Goal: Information Seeking & Learning: Learn about a topic

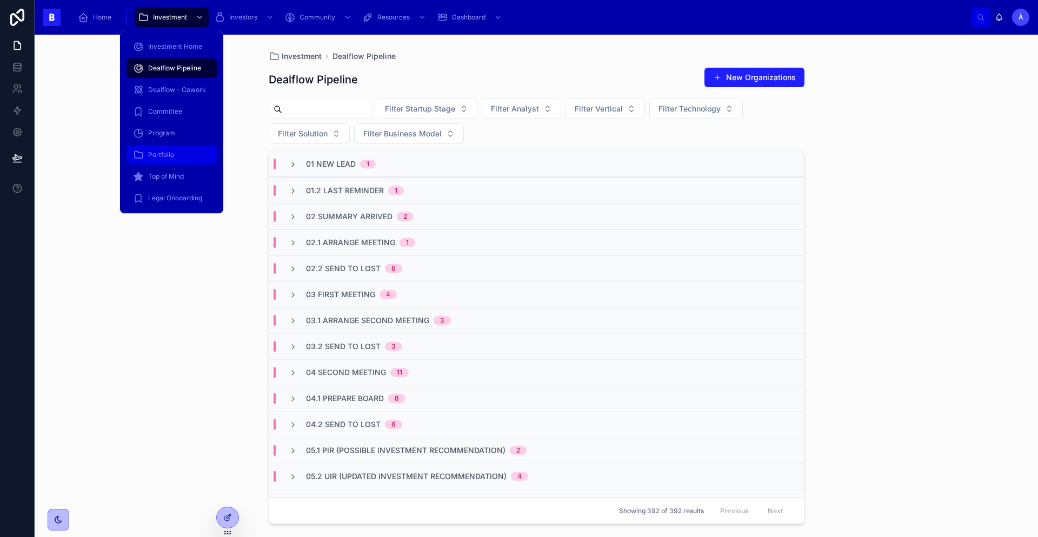
click at [169, 147] on div "Portfolio" at bounding box center [171, 154] width 77 height 17
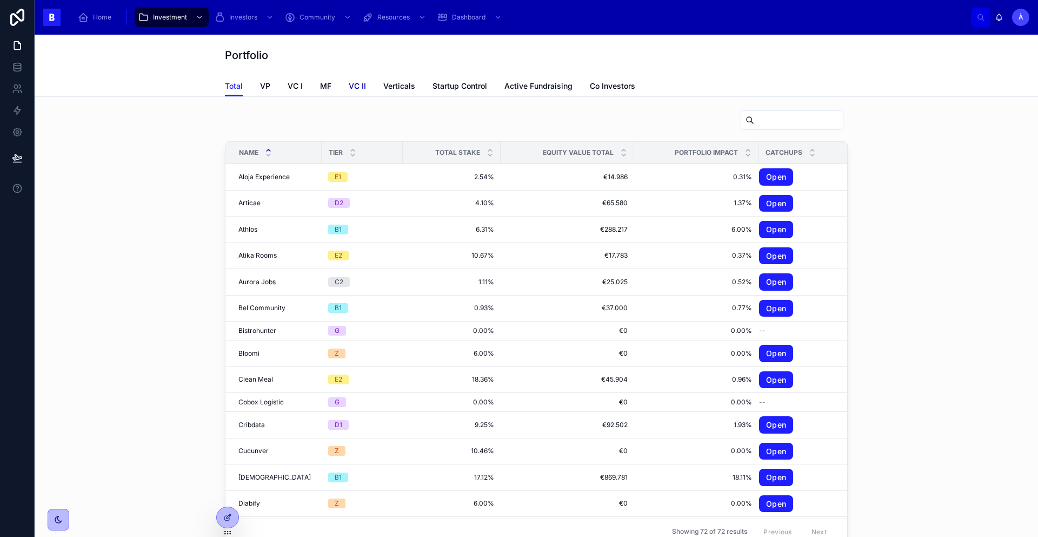
click at [351, 85] on span "VC II" at bounding box center [357, 86] width 17 height 11
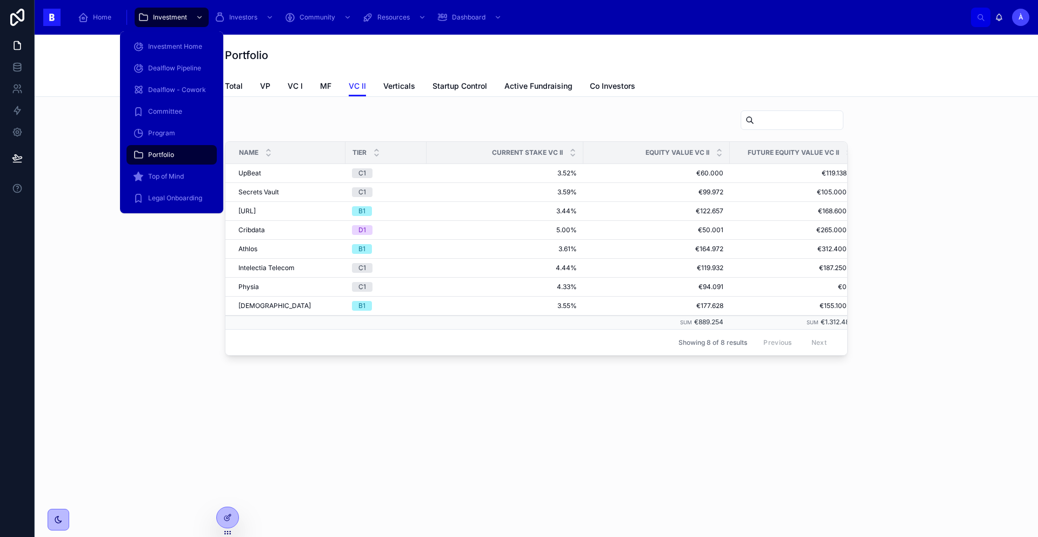
click at [173, 156] on span "Portfolio" at bounding box center [161, 154] width 26 height 9
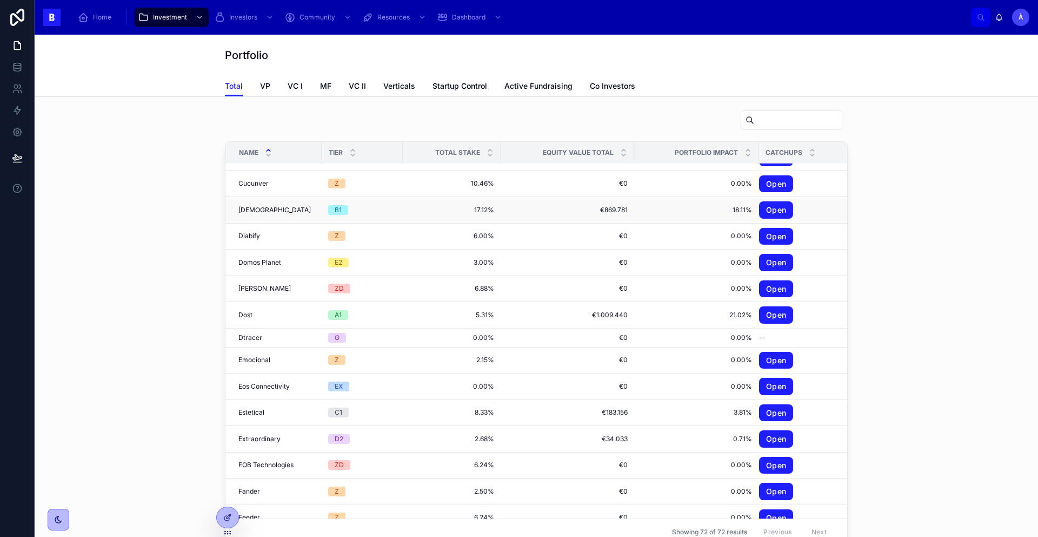
scroll to position [268, 0]
click at [269, 263] on span "Domos Planet" at bounding box center [260, 261] width 43 height 9
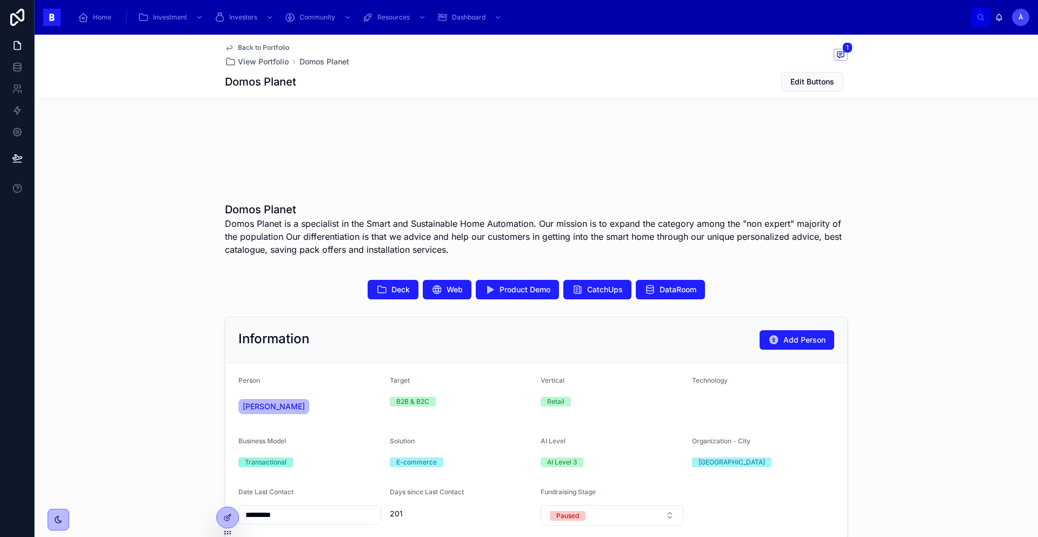
scroll to position [234, 0]
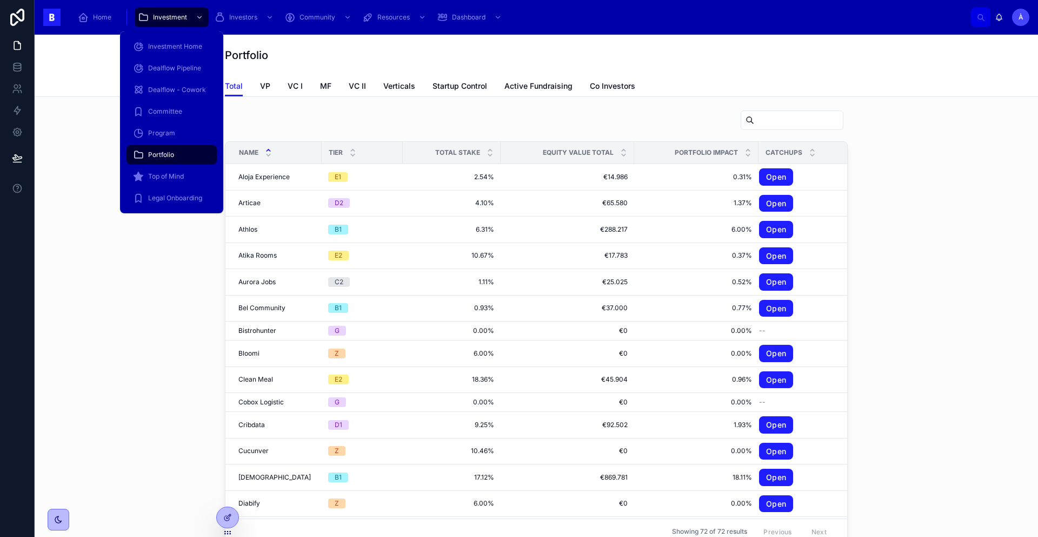
click at [164, 158] on span "Portfolio" at bounding box center [161, 154] width 26 height 9
click at [167, 67] on span "Dealflow Pipeline" at bounding box center [174, 68] width 53 height 9
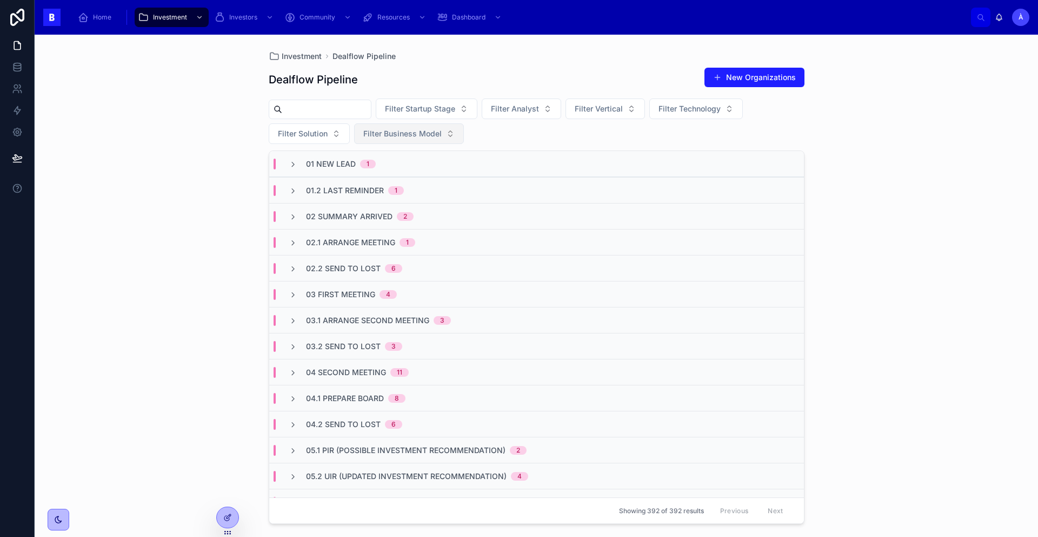
click at [380, 135] on span "Filter Business Model" at bounding box center [402, 133] width 78 height 11
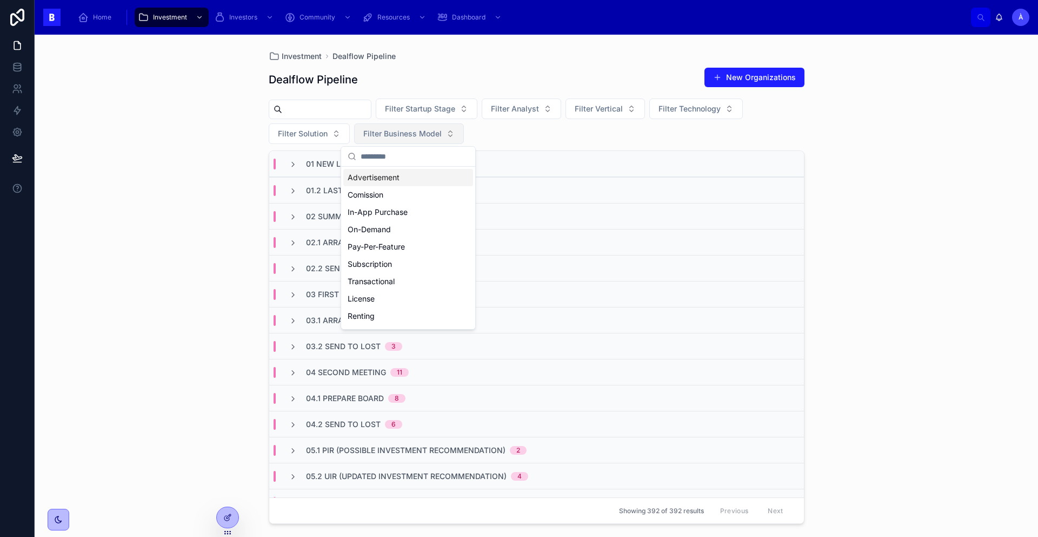
click at [383, 135] on span "Filter Business Model" at bounding box center [402, 133] width 78 height 11
click at [321, 136] on span "Filter Solution" at bounding box center [303, 133] width 50 height 11
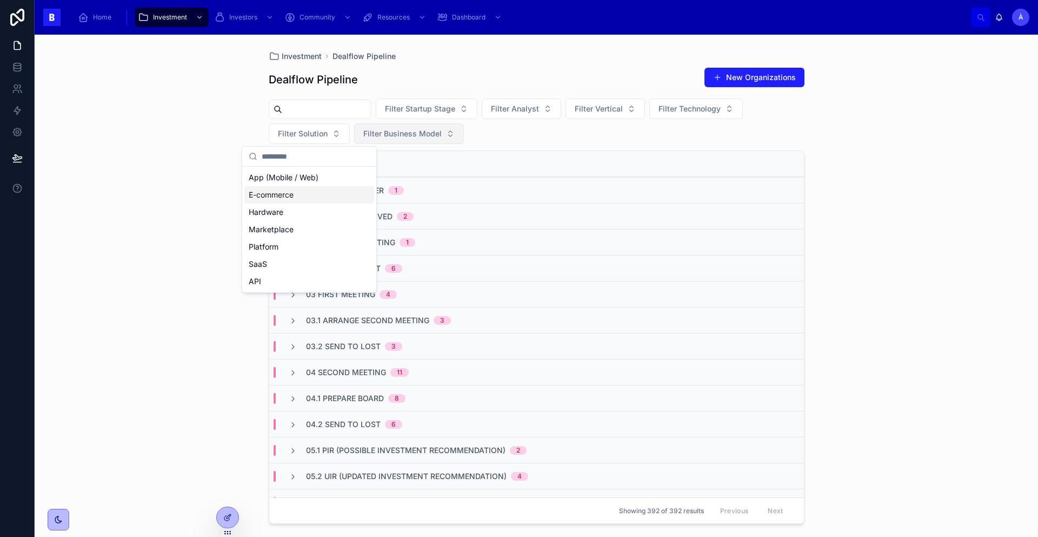
click at [407, 135] on span "Filter Business Model" at bounding box center [402, 133] width 78 height 11
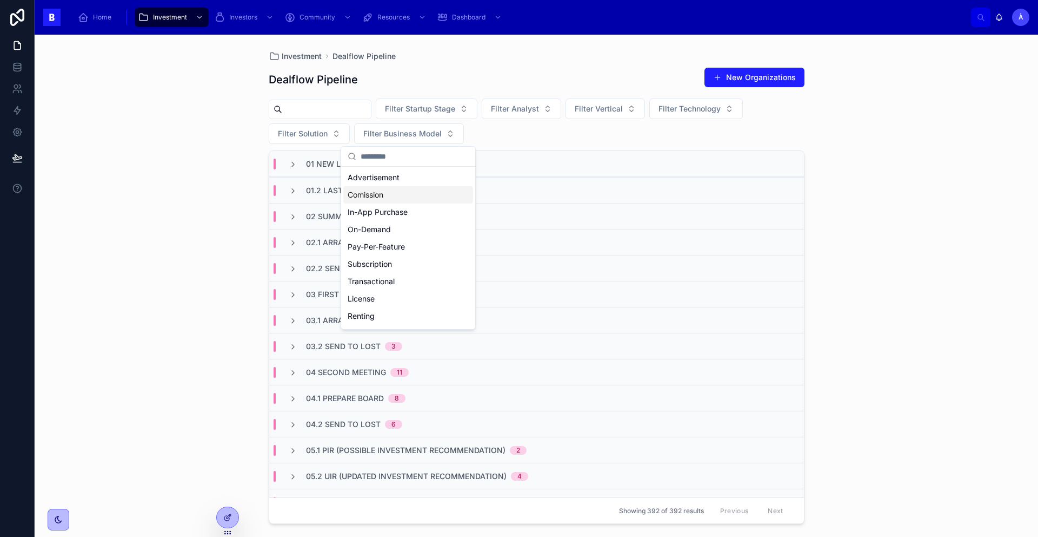
click at [554, 136] on div "Filter Startup Stage Filter Analyst Filter Vertical Filter Technology Filter So…" at bounding box center [537, 120] width 536 height 45
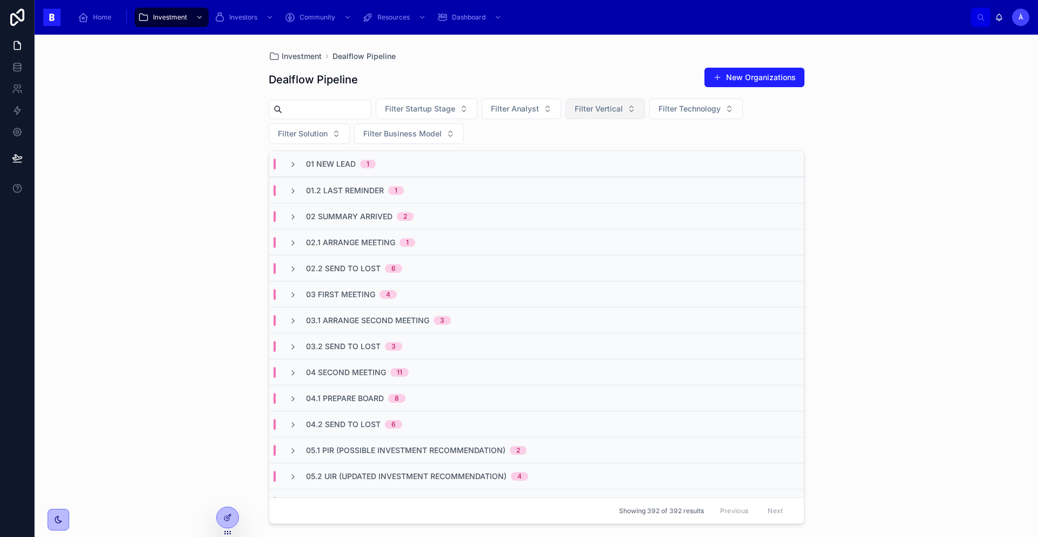
click at [612, 110] on span "Filter Vertical" at bounding box center [599, 108] width 48 height 11
click at [685, 111] on span "Filter Technology" at bounding box center [690, 108] width 62 height 11
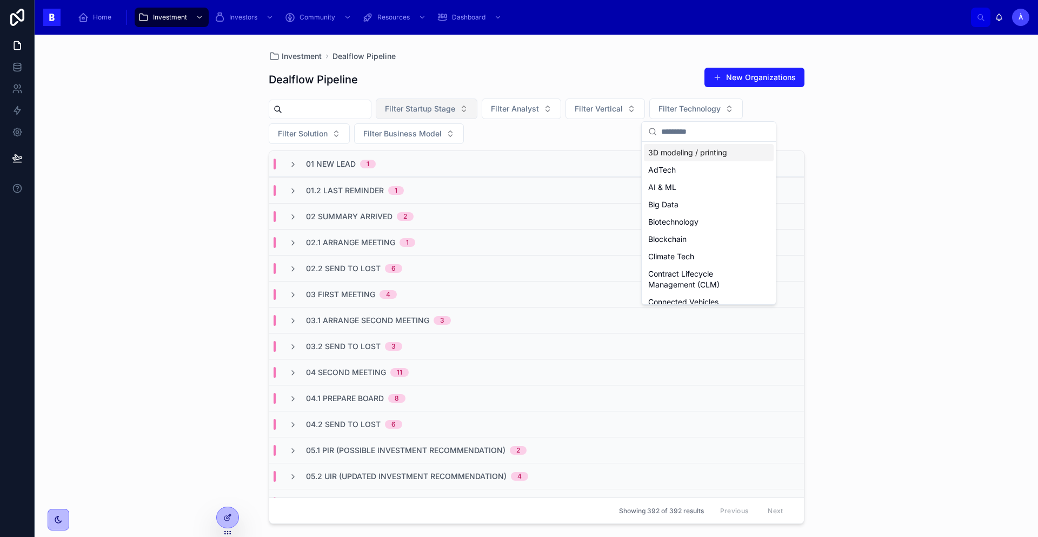
click at [422, 111] on span "Filter Startup Stage" at bounding box center [420, 108] width 70 height 11
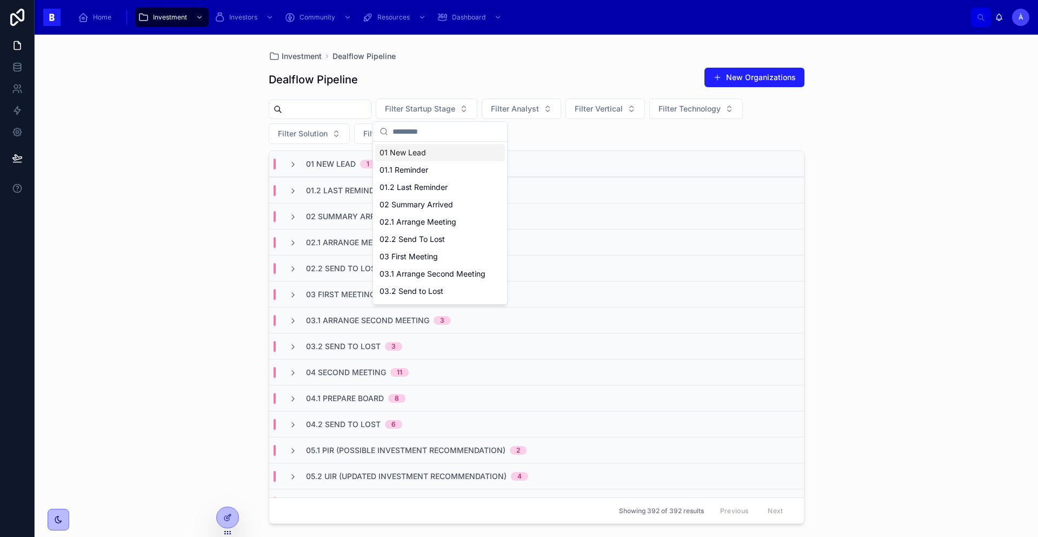
click at [547, 146] on div "Dealflow Pipeline New Organizations Filter Startup Stage Filter Analyst Filter …" at bounding box center [537, 292] width 536 height 463
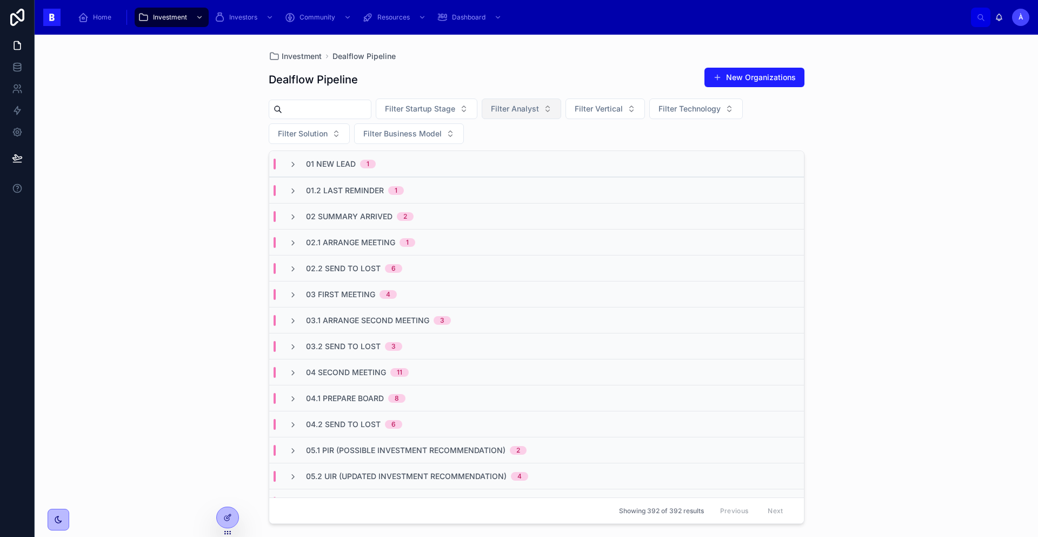
click at [533, 110] on span "Filter Analyst" at bounding box center [515, 108] width 48 height 11
click at [617, 144] on div "Dealflow Pipeline New Organizations Filter Startup Stage Filter Analyst Filter …" at bounding box center [537, 292] width 536 height 463
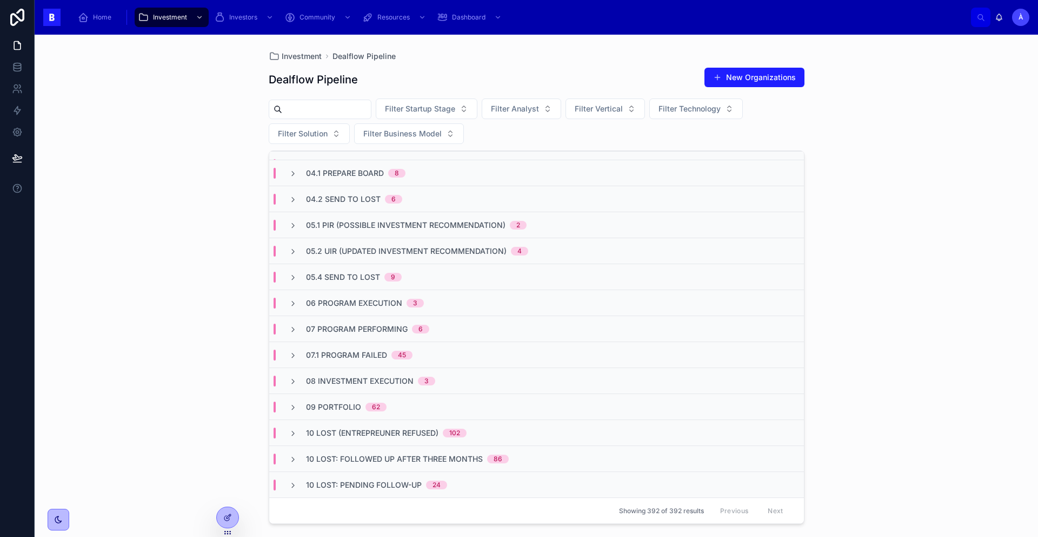
click at [354, 415] on div "09 Portfolio 62" at bounding box center [536, 406] width 535 height 26
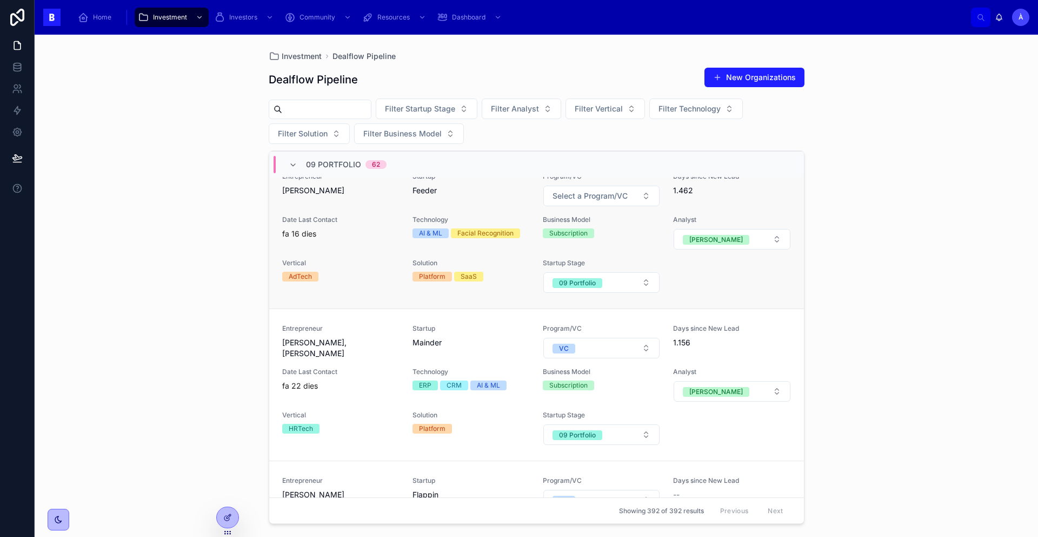
scroll to position [498, 0]
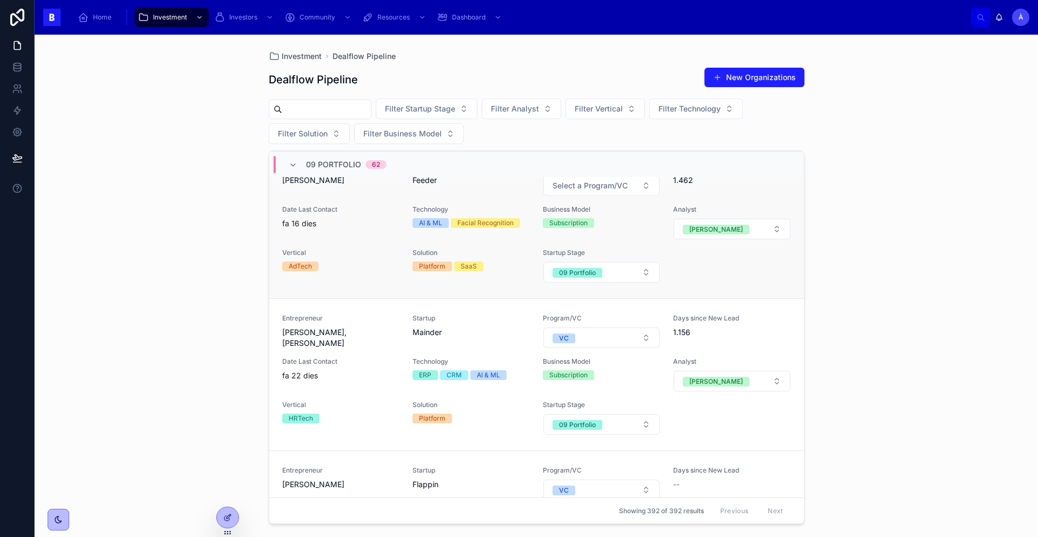
click at [424, 347] on div "Startup Mainder" at bounding box center [471, 331] width 117 height 35
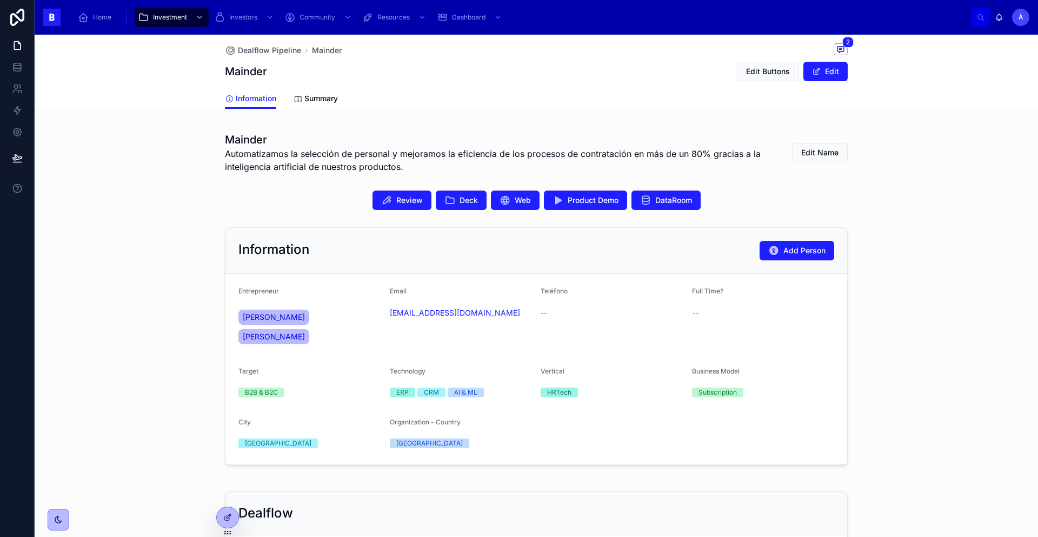
scroll to position [184, 0]
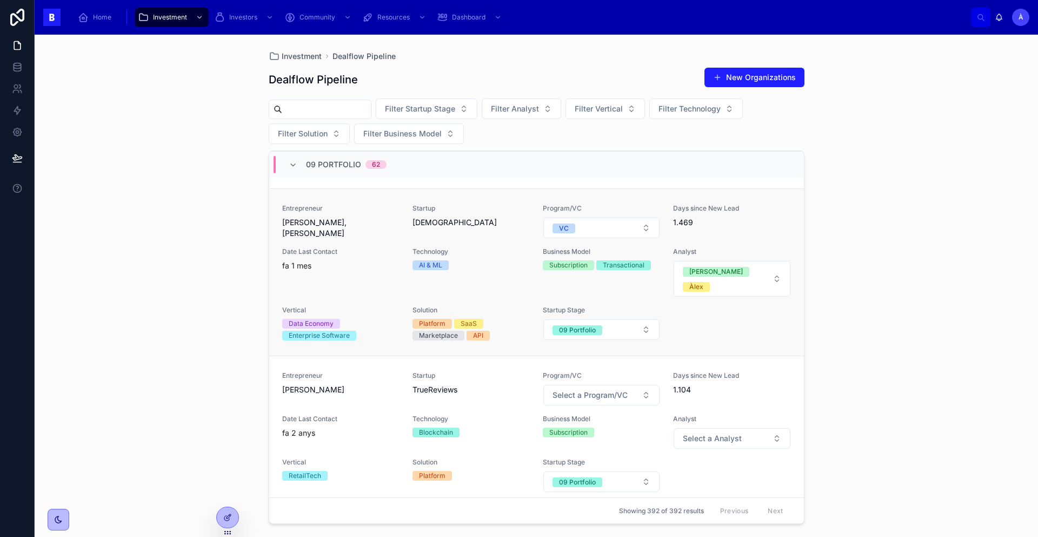
scroll to position [970, 0]
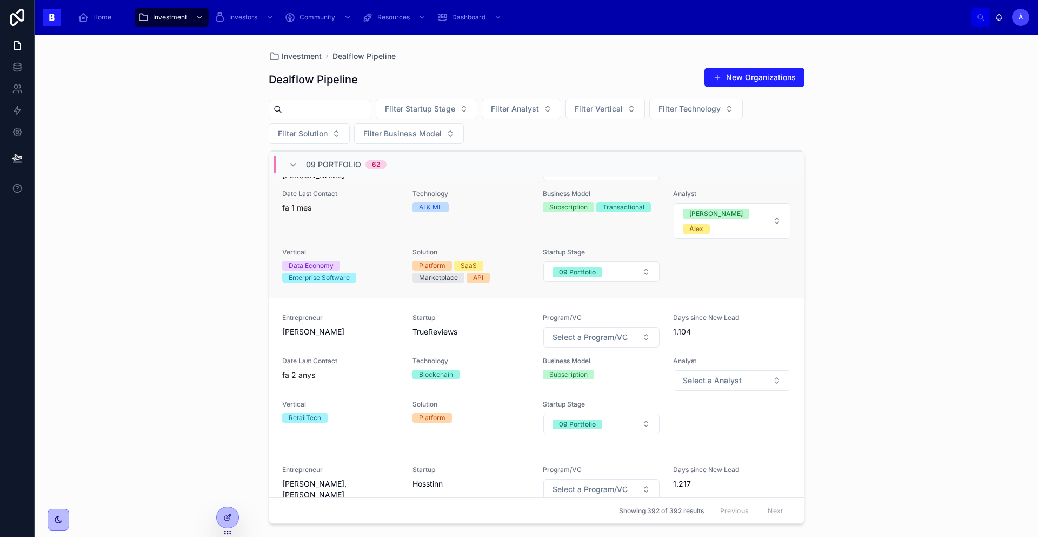
click at [489, 222] on div "Technology AI & ML" at bounding box center [471, 214] width 117 height 50
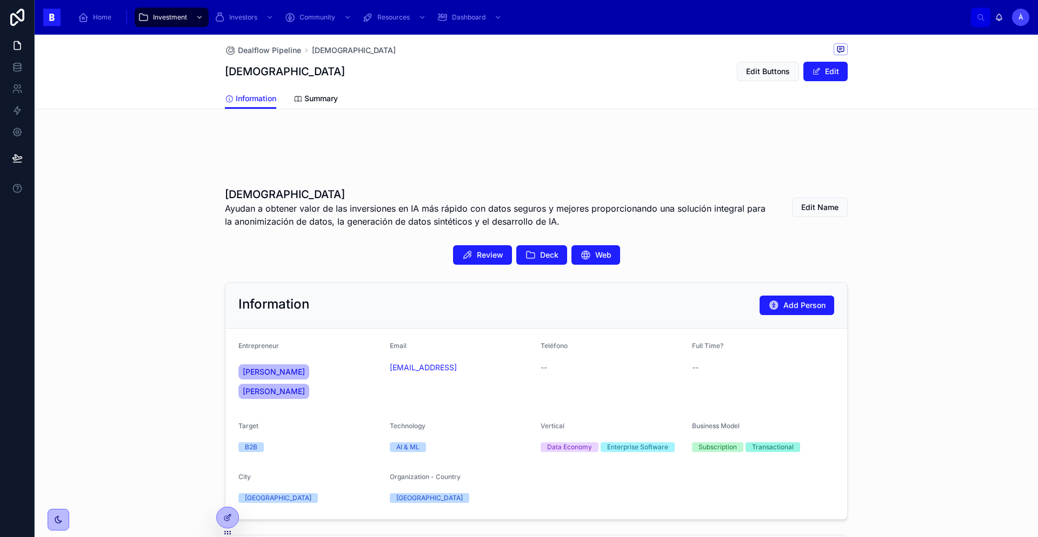
scroll to position [161, 0]
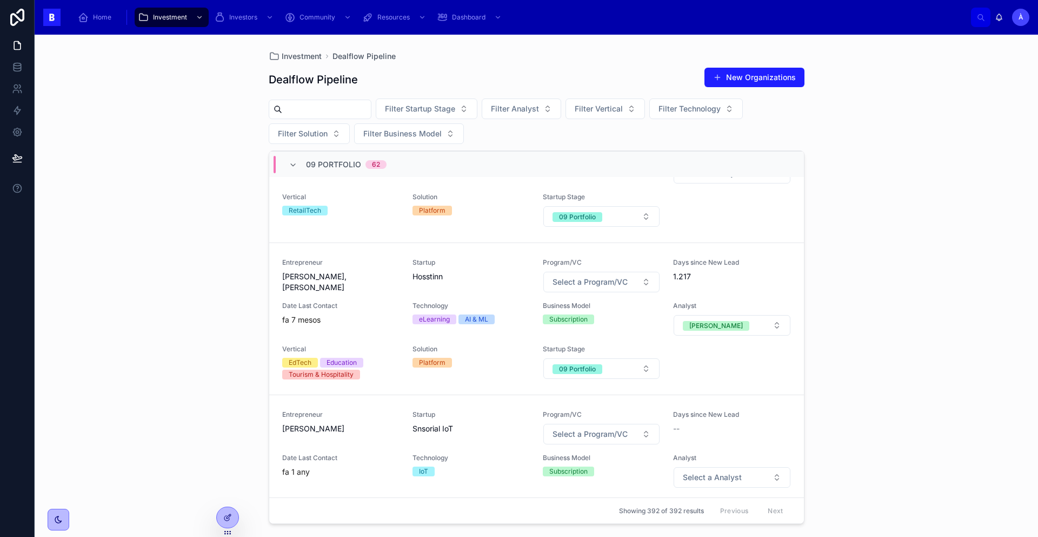
scroll to position [1178, 0]
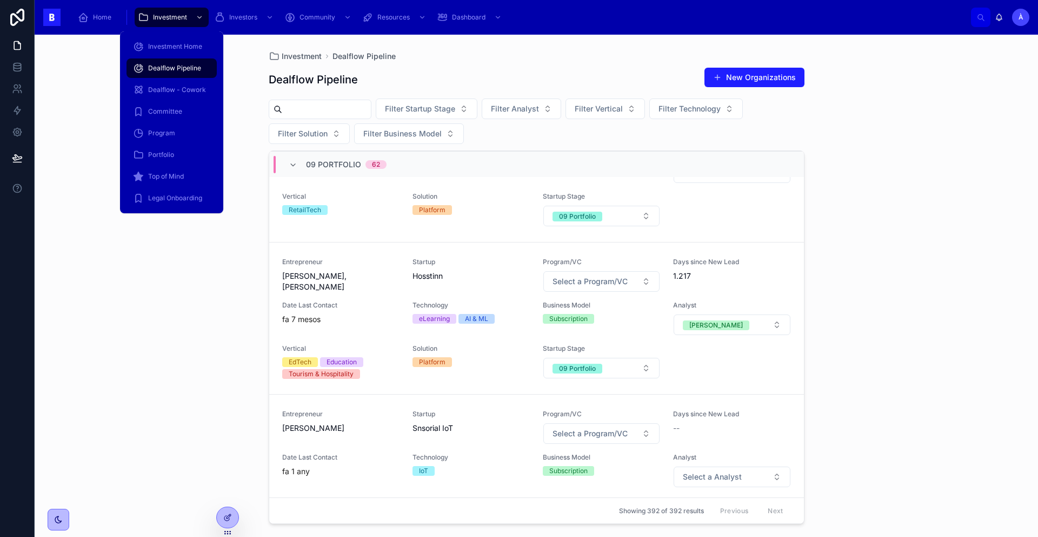
click at [156, 75] on div "Dealflow Pipeline" at bounding box center [171, 67] width 77 height 17
click at [185, 69] on span "Dealflow Pipeline" at bounding box center [174, 68] width 53 height 9
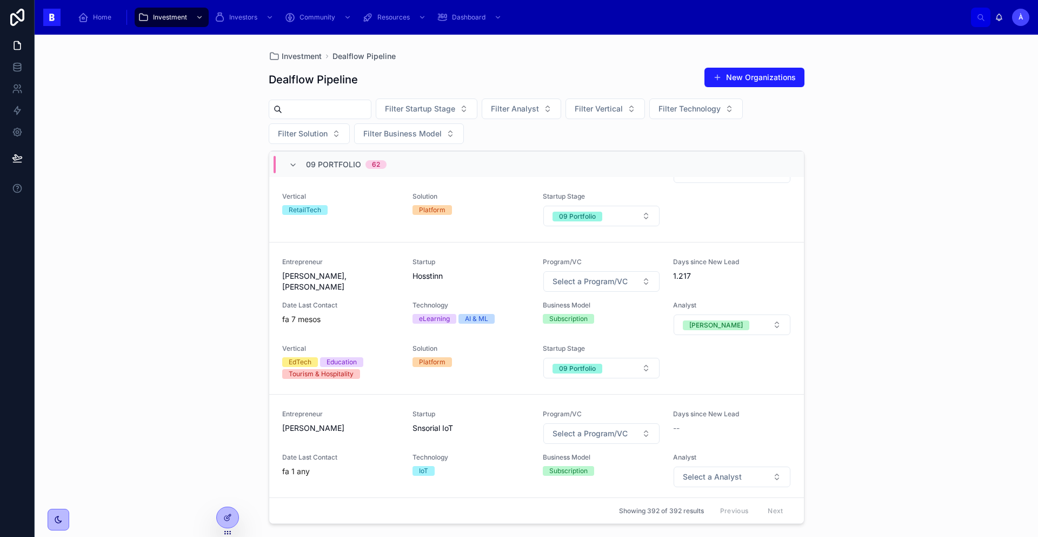
click at [247, 88] on div "Investment Dealflow Pipeline Dealflow Pipeline New Organizations Filter Startup…" at bounding box center [537, 286] width 1004 height 502
click at [293, 168] on icon at bounding box center [293, 165] width 9 height 9
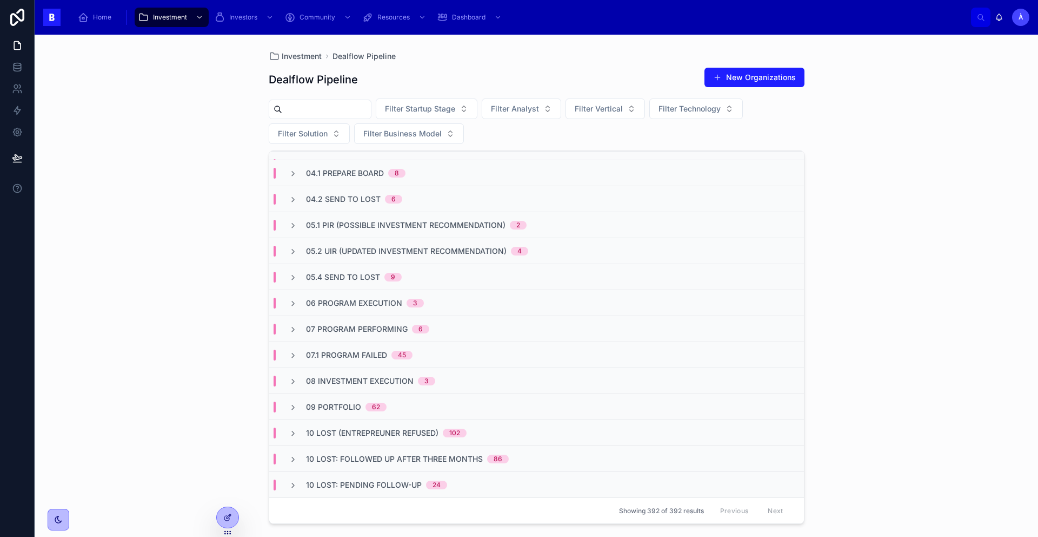
scroll to position [0, 0]
